Goal: Information Seeking & Learning: Understand process/instructions

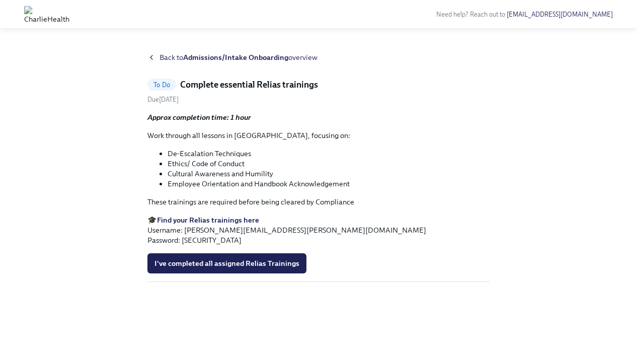
click at [245, 218] on strong "Find your Relias trainings here" at bounding box center [208, 220] width 102 height 9
drag, startPoint x: 299, startPoint y: 231, endPoint x: 186, endPoint y: 231, distance: 112.8
click at [186, 231] on p "🎓 Find your Relias trainings here Username: cesar.alvarez@charliehealth.com Pas…" at bounding box center [319, 230] width 342 height 30
copy p "cesar.alvarez@charliehealth.com"
click at [193, 239] on p "🎓 Find your Relias trainings here Username: cesar.alvarez@charliehealth.com Pas…" at bounding box center [319, 230] width 342 height 30
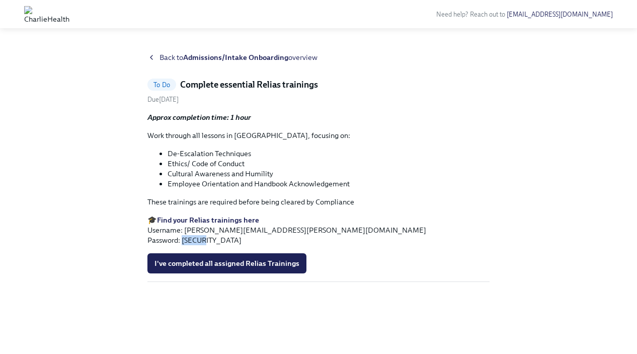
click at [193, 239] on p "🎓 Find your Relias trainings here Username: cesar.alvarez@charliehealth.com Pas…" at bounding box center [319, 230] width 342 height 30
copy p "ch1234"
click at [153, 58] on icon at bounding box center [152, 57] width 8 height 8
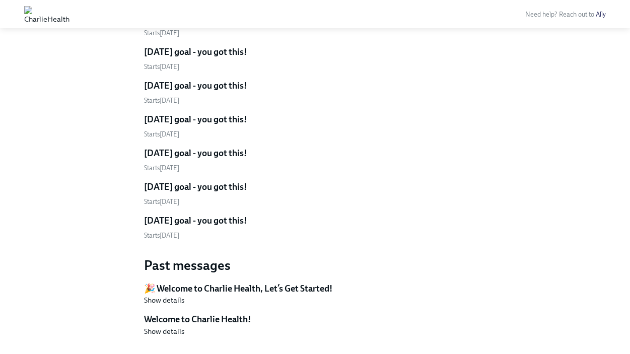
scroll to position [1920, 0]
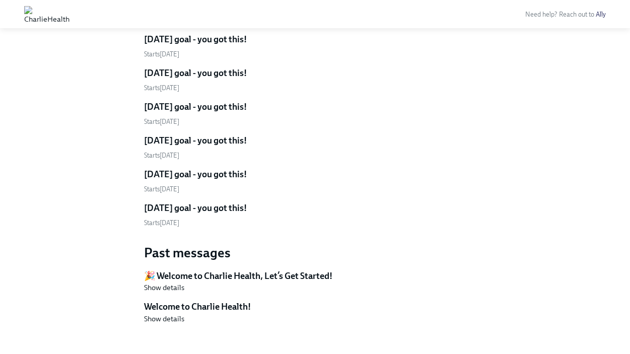
click at [213, 202] on h5 "[DATE] goal - you got this!" at bounding box center [195, 208] width 103 height 12
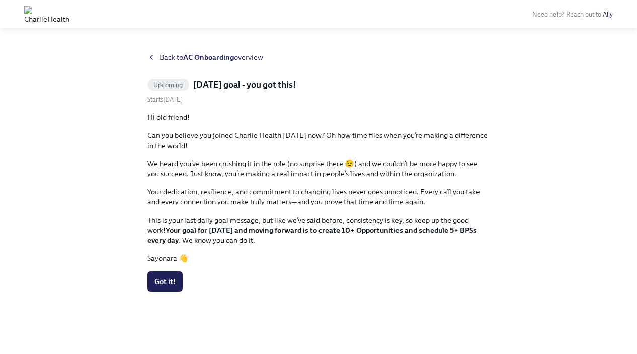
click at [155, 58] on icon at bounding box center [152, 57] width 8 height 8
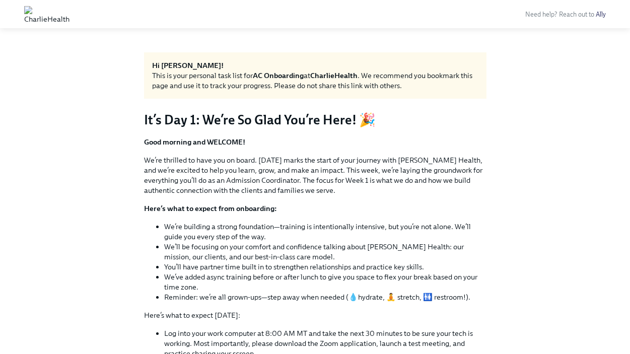
scroll to position [1069, 0]
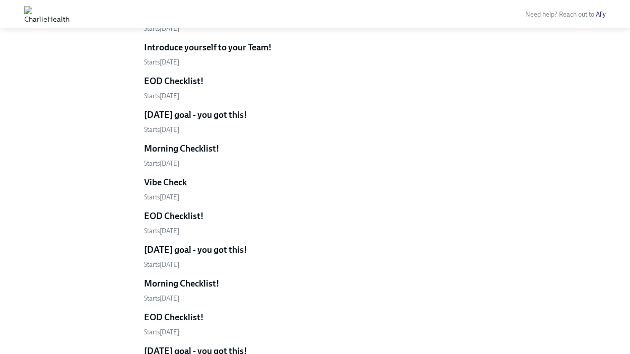
click at [202, 244] on h5 "[DATE] goal - you got this!" at bounding box center [195, 250] width 103 height 12
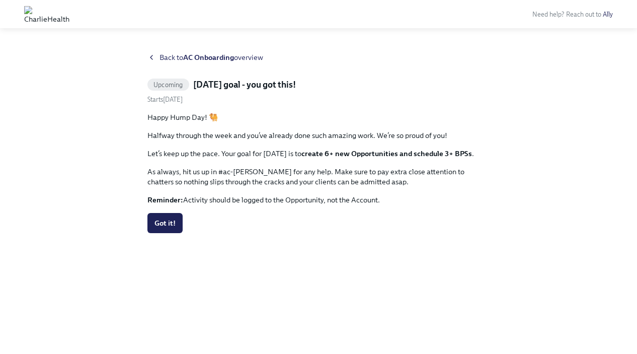
click at [152, 56] on icon at bounding box center [152, 57] width 2 height 4
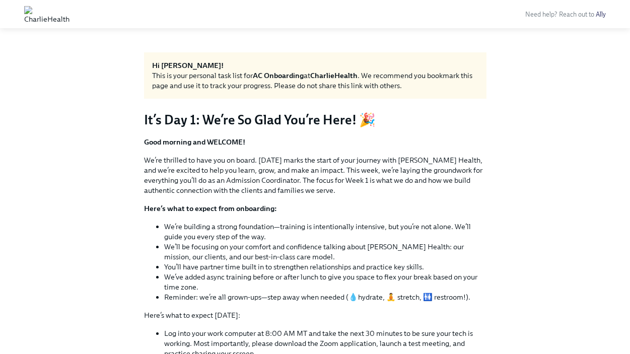
click at [69, 15] on img at bounding box center [46, 14] width 45 height 16
click at [69, 19] on img at bounding box center [46, 14] width 45 height 16
